Goal: Task Accomplishment & Management: Manage account settings

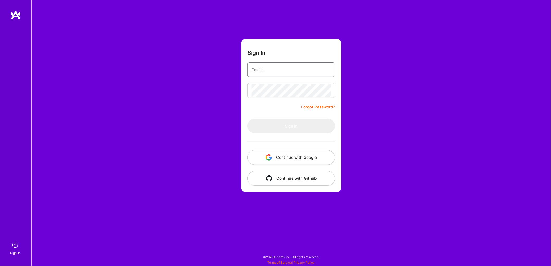
click at [277, 75] on input "email" at bounding box center [291, 69] width 79 height 13
type input "[EMAIL_ADDRESS][DOMAIN_NAME]"
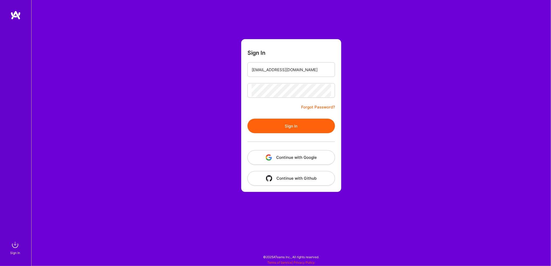
click at [302, 127] on button "Sign In" at bounding box center [292, 126] width 88 height 15
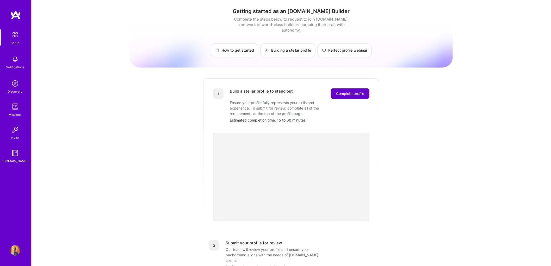
click at [346, 91] on span "Complete profile" at bounding box center [350, 93] width 28 height 5
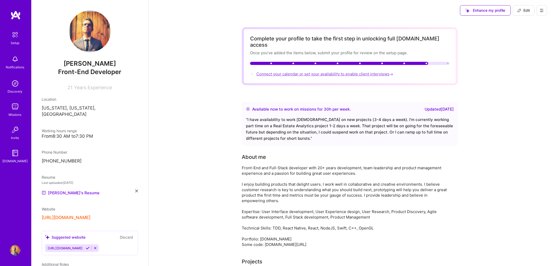
click at [372, 71] on span "Connect your calendar or set your availability to enable client interviews →" at bounding box center [326, 73] width 138 height 5
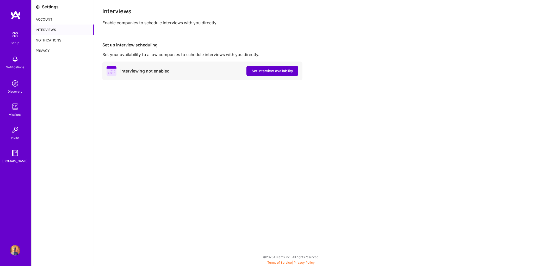
click at [273, 71] on span "Set interview availability" at bounding box center [272, 70] width 41 height 5
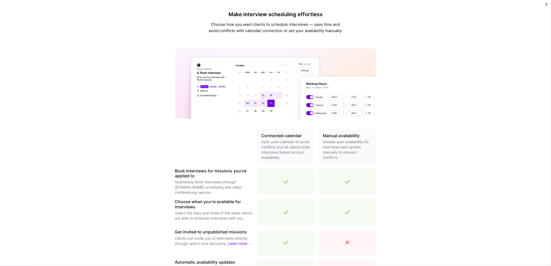
scroll to position [99, 0]
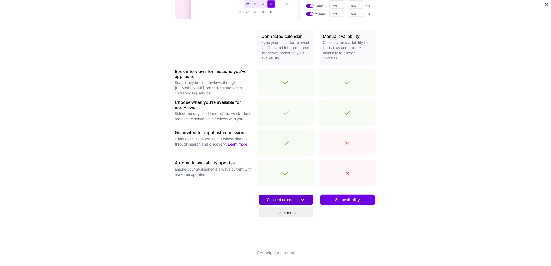
click at [285, 198] on span "Connect calendar" at bounding box center [286, 199] width 38 height 5
click at [277, 214] on button "Google calendar" at bounding box center [280, 215] width 68 height 14
